Goal: Task Accomplishment & Management: Complete application form

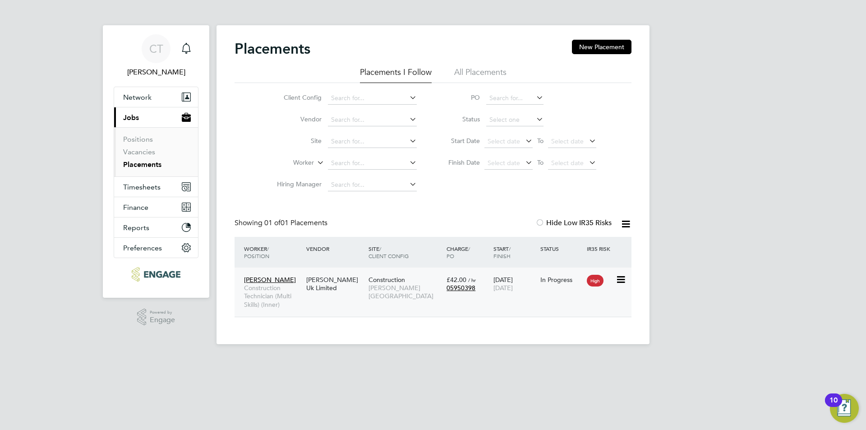
scroll to position [9, 42]
click at [582, 278] on div "In Progress" at bounding box center [561, 280] width 42 height 8
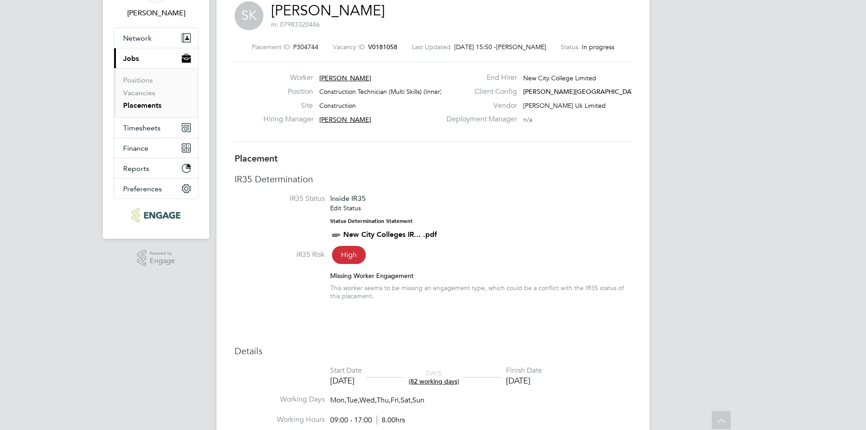
scroll to position [4, 0]
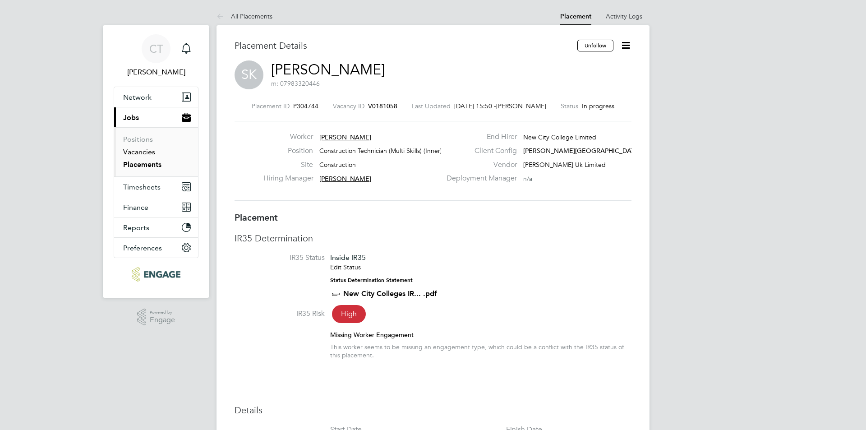
click at [135, 149] on link "Vacancies" at bounding box center [139, 151] width 32 height 9
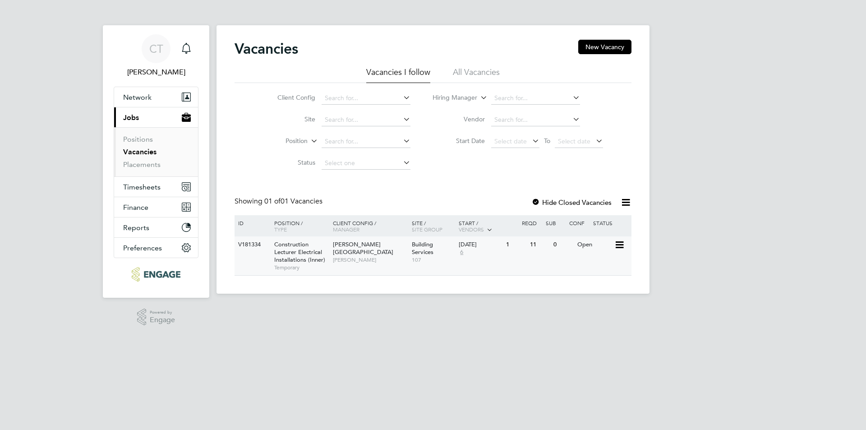
click at [295, 256] on span "Construction Lecturer Electrical Installations (Inner)" at bounding box center [299, 251] width 51 height 23
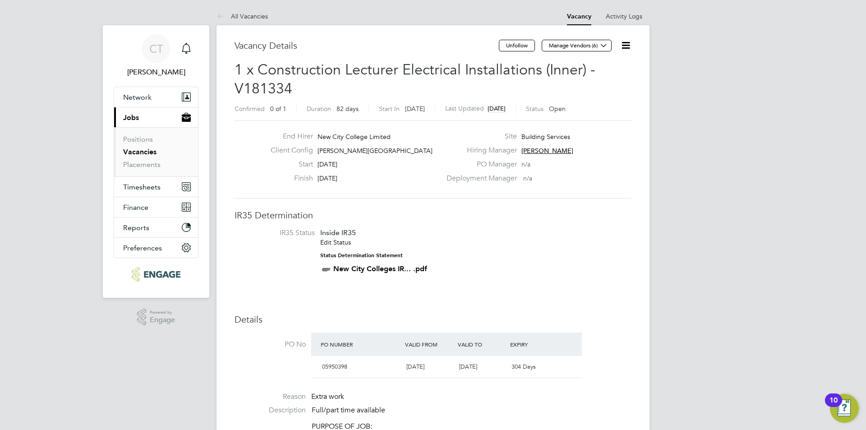
drag, startPoint x: 154, startPoint y: 184, endPoint x: 359, endPoint y: 194, distance: 205.9
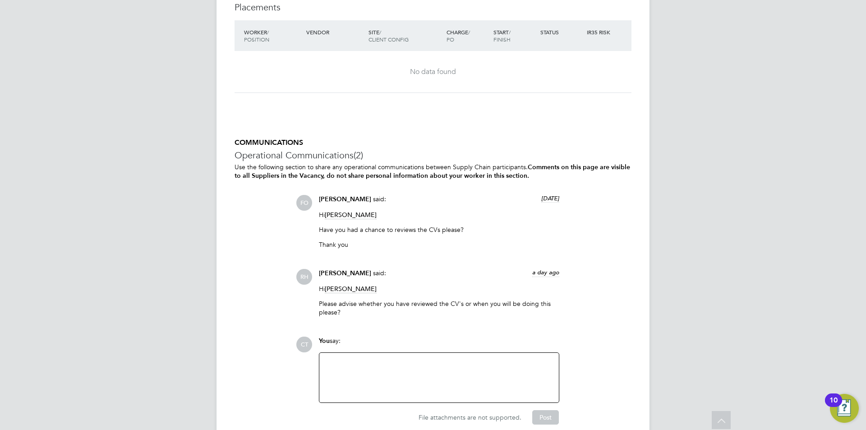
scroll to position [2100, 0]
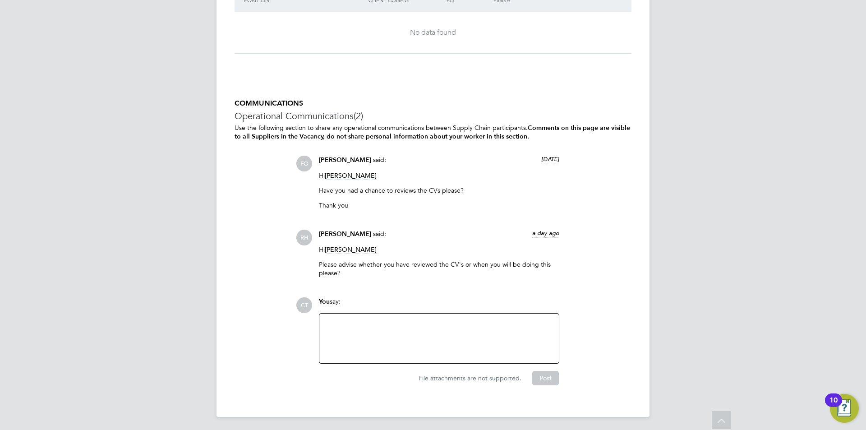
click at [365, 329] on div at bounding box center [439, 338] width 229 height 39
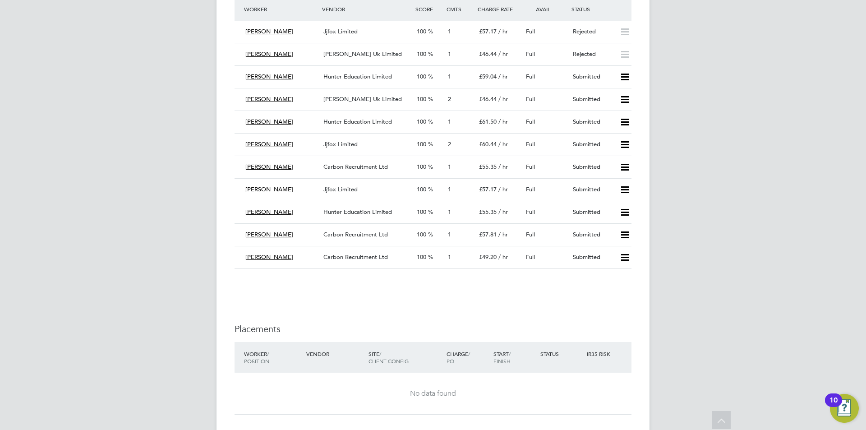
scroll to position [1694, 0]
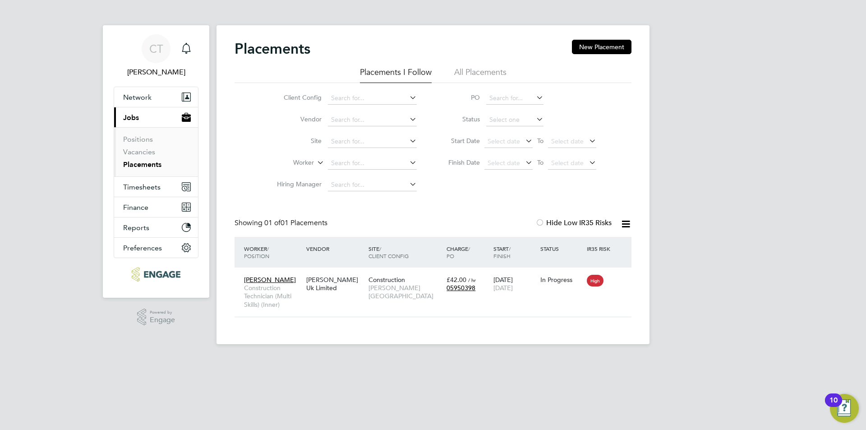
scroll to position [9, 42]
